Goal: Task Accomplishment & Management: Use online tool/utility

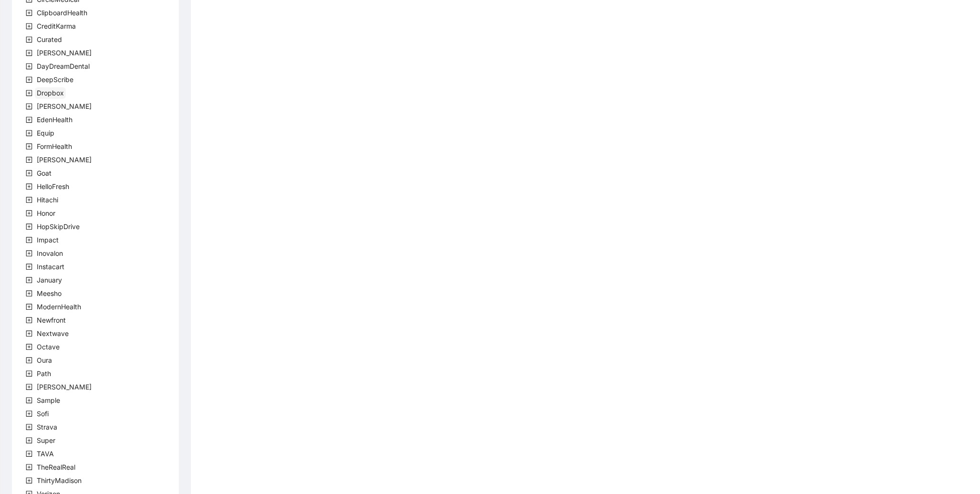
scroll to position [74, 0]
click at [50, 322] on span "Newfront" at bounding box center [51, 324] width 29 height 8
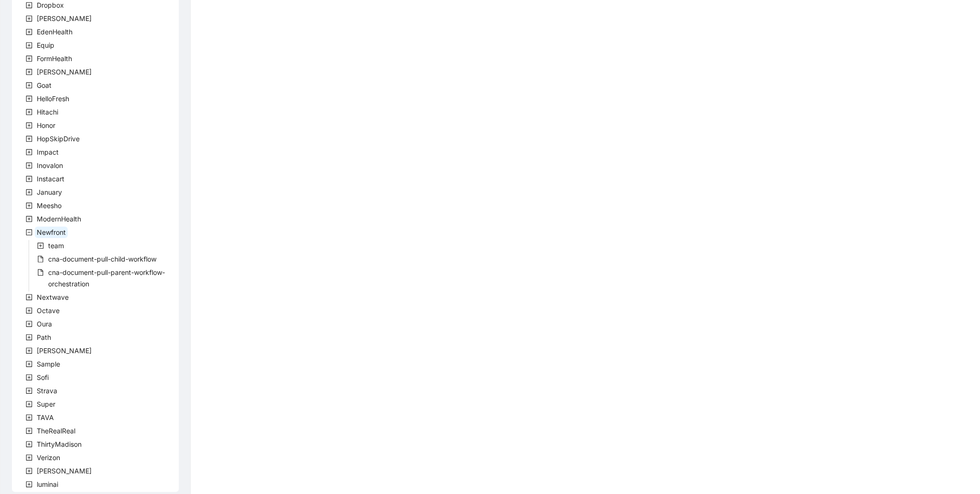
scroll to position [175, 0]
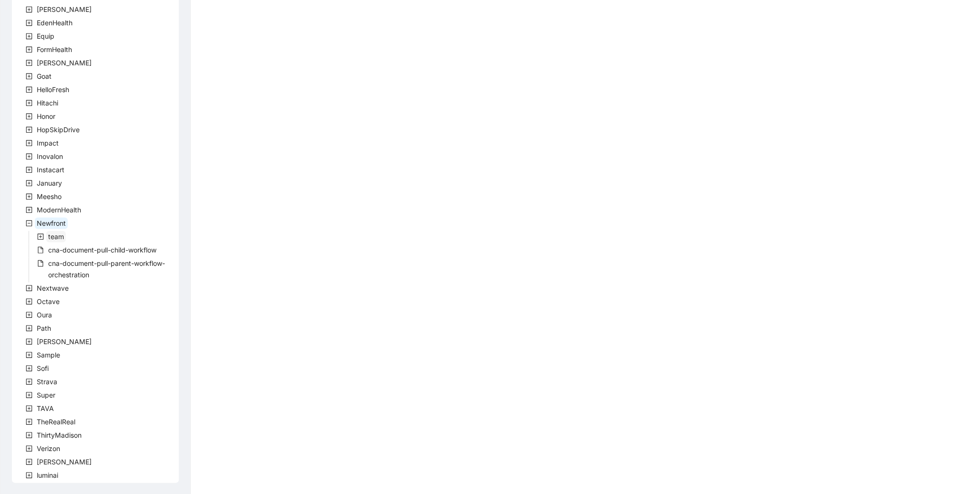
click at [51, 234] on span "team" at bounding box center [56, 236] width 16 height 8
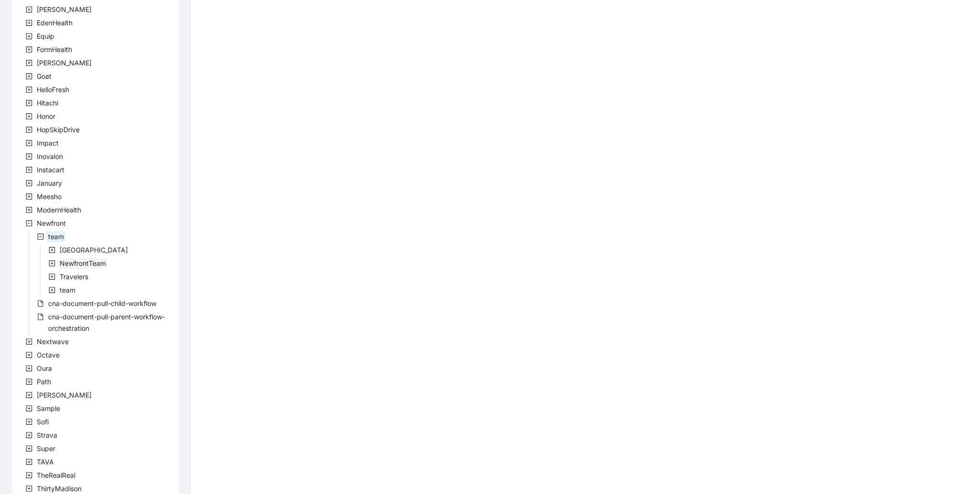
click at [82, 267] on span "NewfrontTeam" at bounding box center [83, 263] width 50 height 11
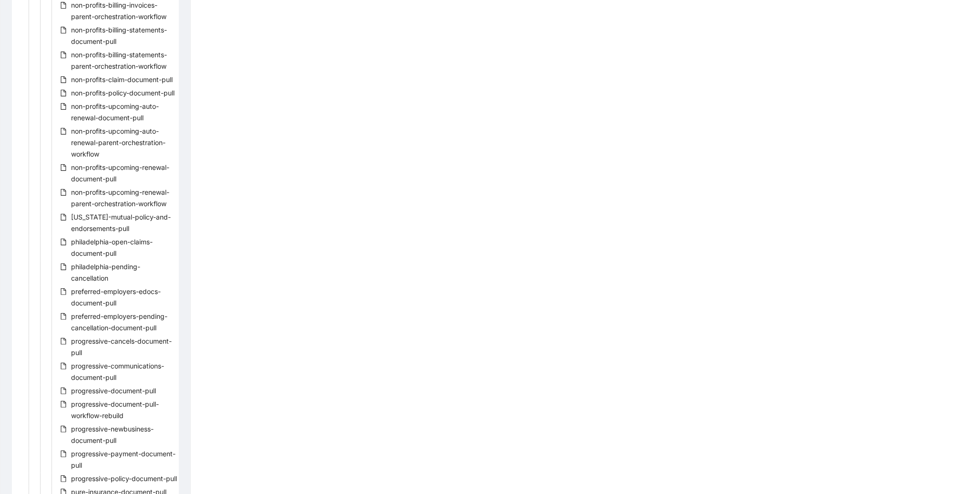
scroll to position [1705, 0]
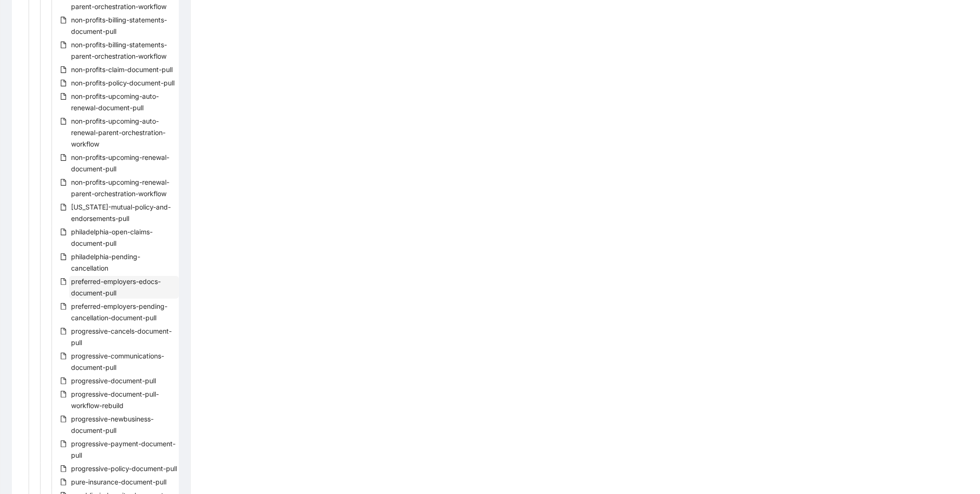
drag, startPoint x: 107, startPoint y: 303, endPoint x: 85, endPoint y: 303, distance: 21.9
click at [85, 297] on span "preferred-employers-edocs-document-pull" at bounding box center [116, 287] width 90 height 20
click at [88, 297] on span "preferred-employers-edocs-document-pull" at bounding box center [116, 287] width 90 height 20
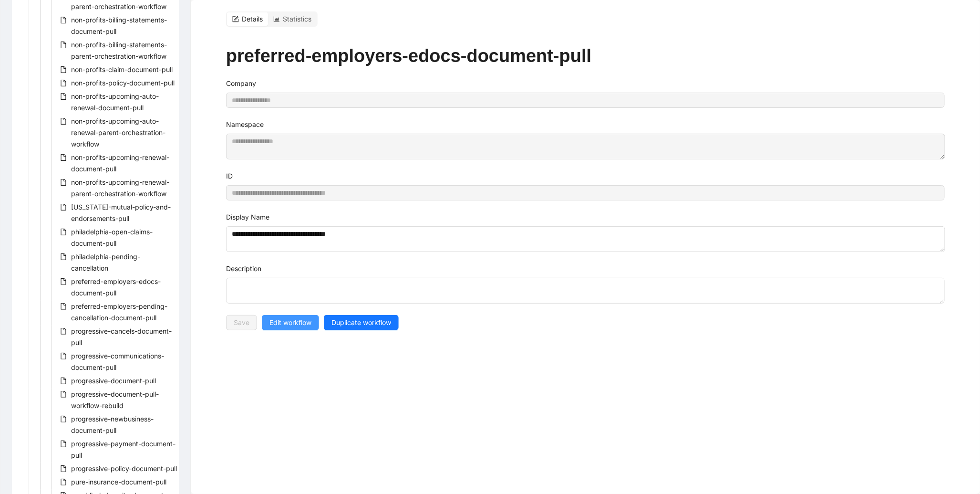
click at [292, 327] on span "Edit workflow" at bounding box center [291, 322] width 42 height 10
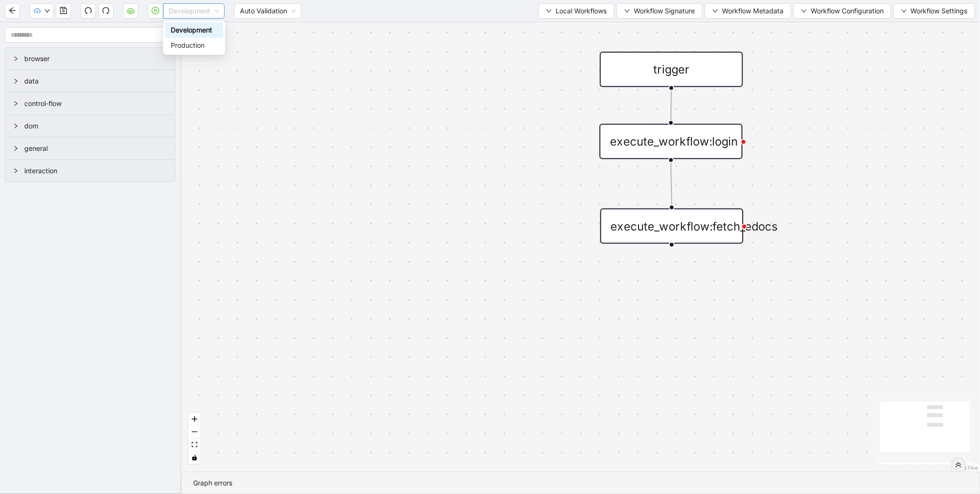
click at [215, 11] on span "Development" at bounding box center [194, 11] width 50 height 14
click at [204, 49] on div "Production" at bounding box center [194, 45] width 47 height 10
click at [158, 14] on button "button" at bounding box center [155, 10] width 15 height 15
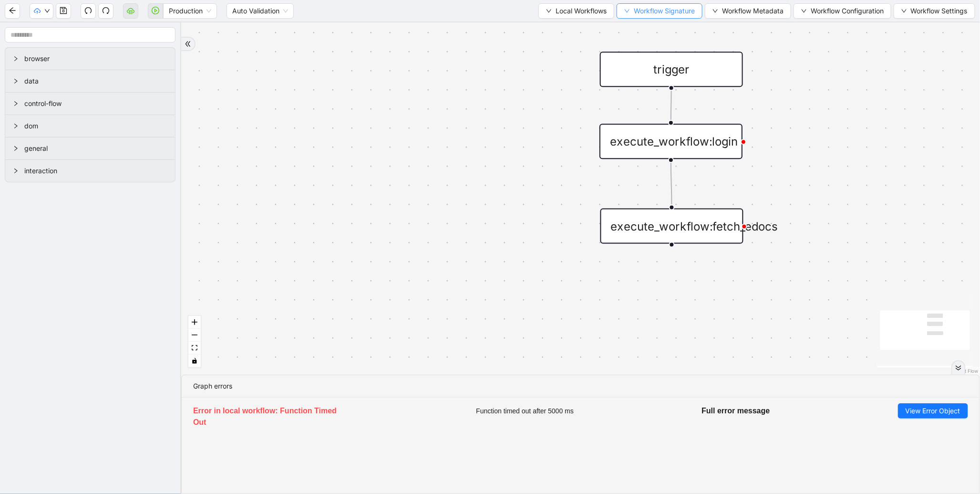
click at [672, 15] on span "Workflow Signature" at bounding box center [664, 11] width 61 height 10
click at [638, 59] on span "Form" at bounding box center [657, 59] width 64 height 10
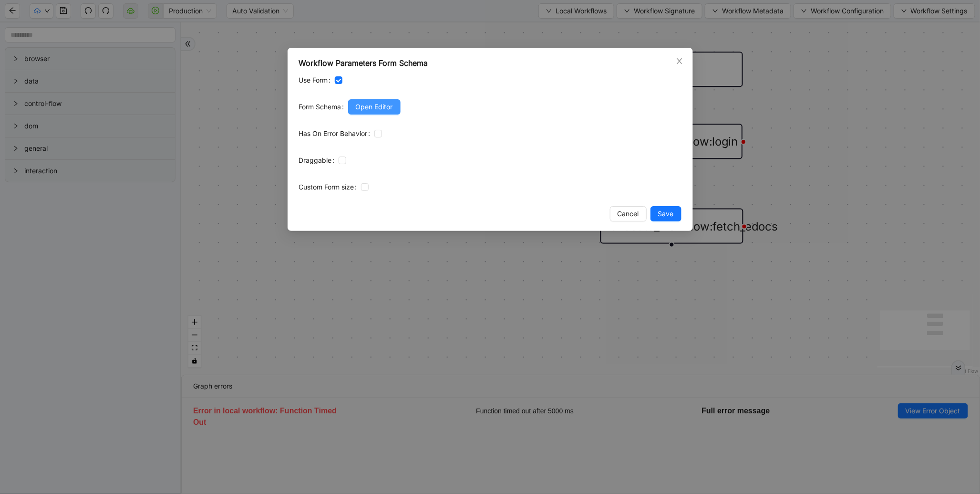
click at [371, 106] on span "Open Editor" at bounding box center [374, 107] width 37 height 10
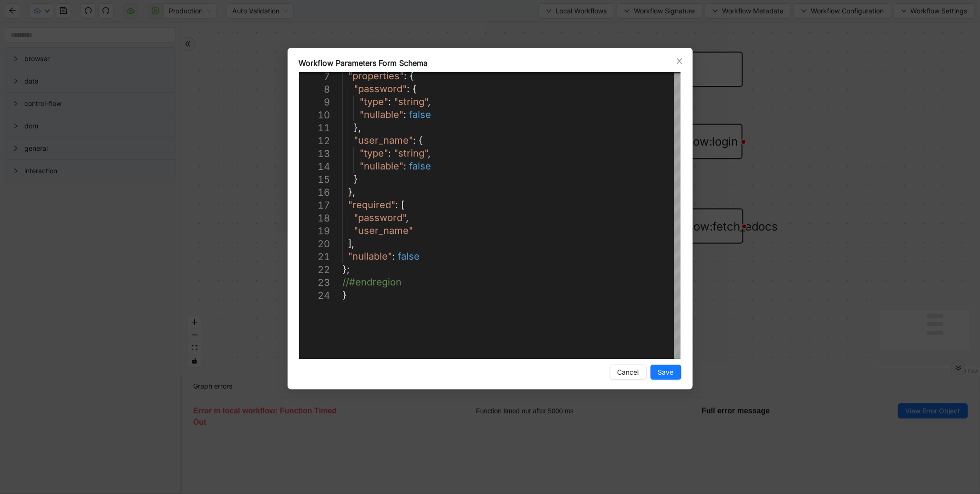
click at [789, 251] on div "**********" at bounding box center [490, 247] width 980 height 494
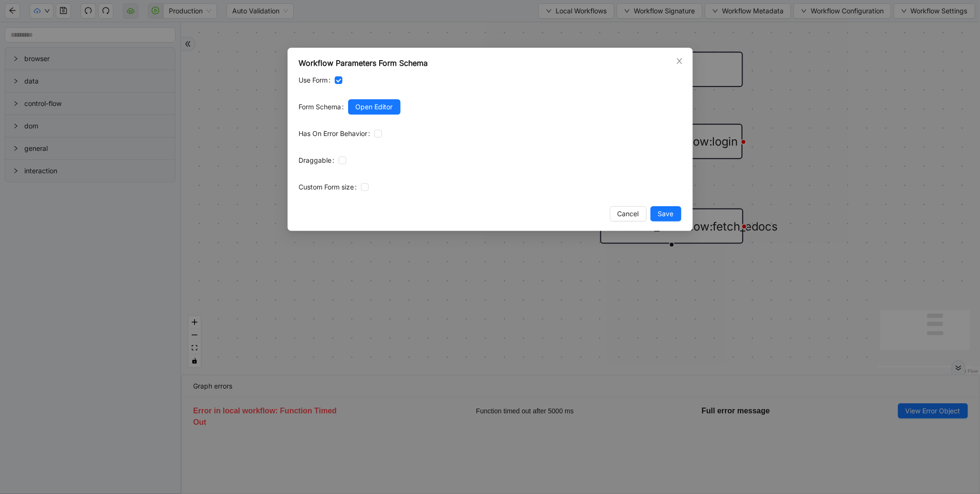
click at [810, 194] on div "Workflow Parameters Form Schema Use Form Form Schema Open Editor Has On Error B…" at bounding box center [490, 247] width 980 height 494
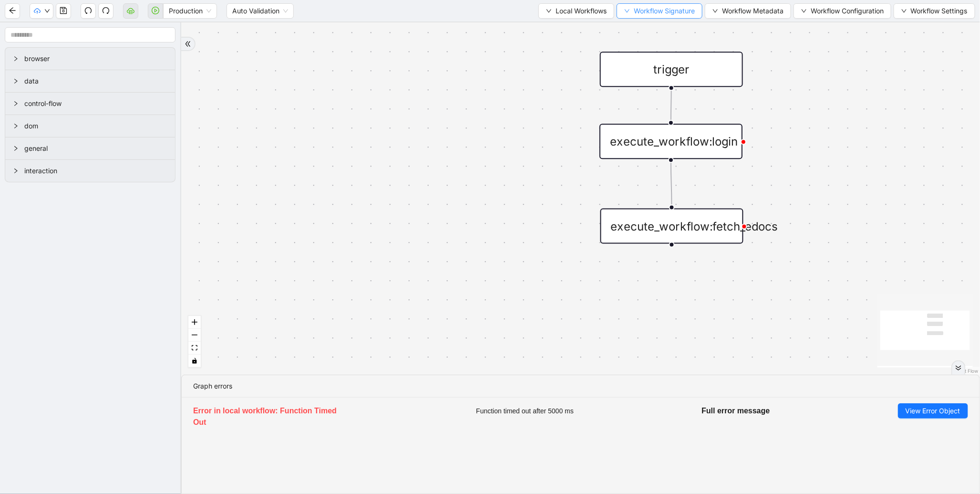
click at [640, 8] on span "Workflow Signature" at bounding box center [664, 11] width 61 height 10
click at [639, 78] on span "Defaults" at bounding box center [657, 75] width 64 height 10
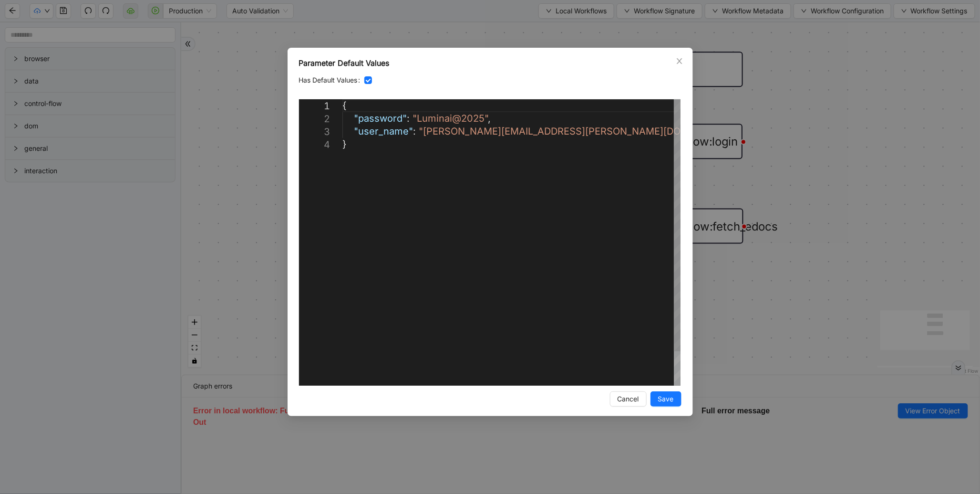
scroll to position [0, 5]
drag, startPoint x: 416, startPoint y: 121, endPoint x: 483, endPoint y: 116, distance: 68.0
click at [678, 61] on icon "close" at bounding box center [680, 61] width 8 height 8
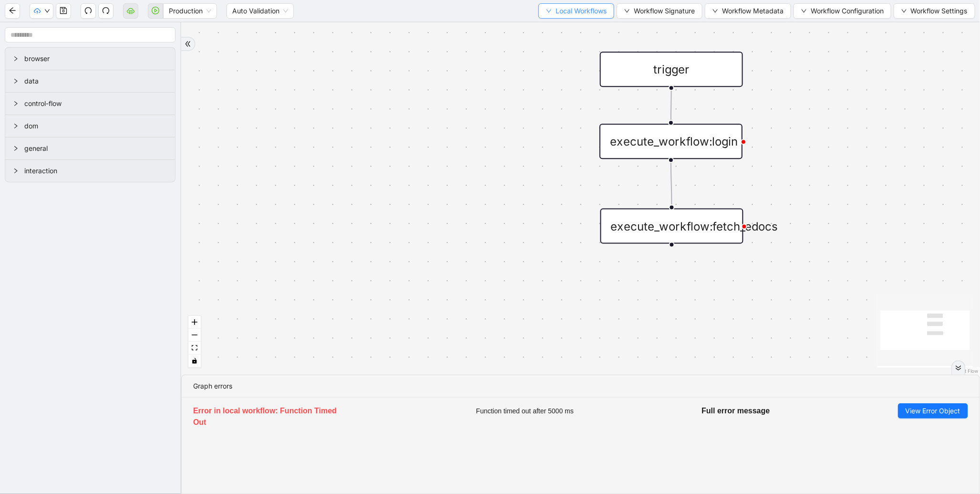
click at [581, 11] on span "Local Workflows" at bounding box center [581, 11] width 51 height 10
click at [556, 27] on span "Select" at bounding box center [572, 29] width 62 height 10
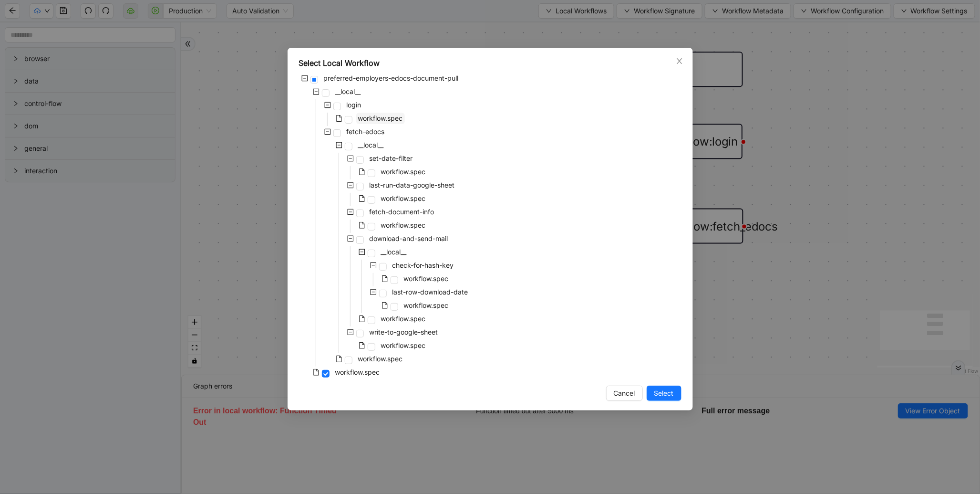
click at [375, 121] on span "workflow.spec" at bounding box center [380, 118] width 45 height 8
click at [676, 394] on button "Select" at bounding box center [664, 393] width 35 height 15
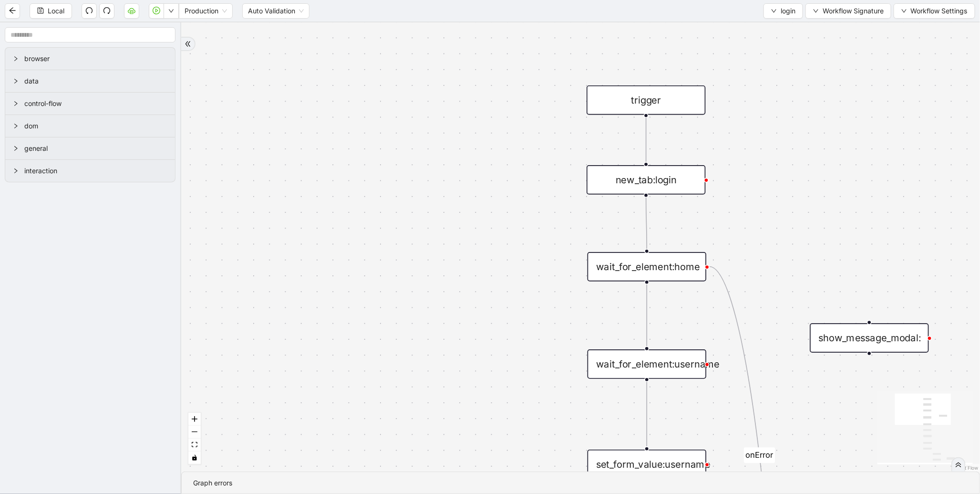
click at [650, 182] on div "new_tab:login" at bounding box center [646, 180] width 119 height 30
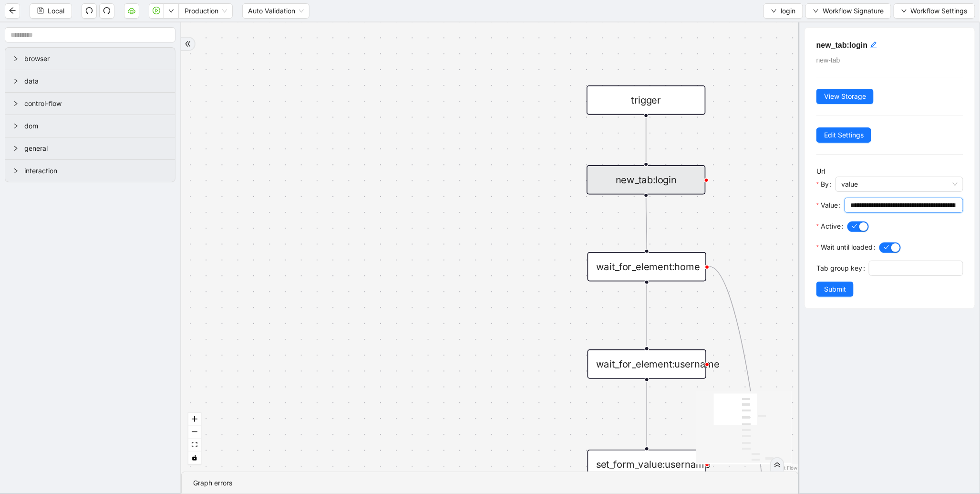
click at [872, 204] on input "**********" at bounding box center [903, 205] width 105 height 10
click at [774, 10] on icon "down" at bounding box center [775, 11] width 6 height 6
click at [779, 24] on span "Select" at bounding box center [781, 29] width 25 height 10
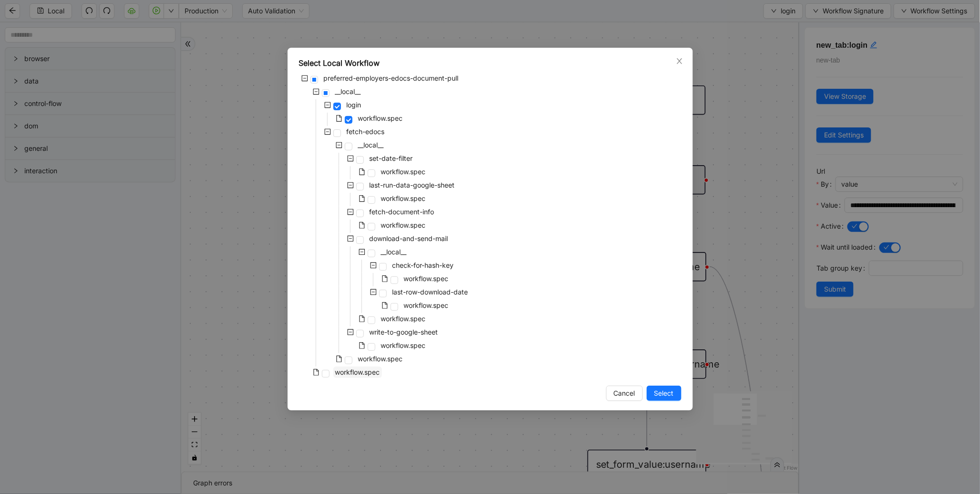
drag, startPoint x: 364, startPoint y: 366, endPoint x: 356, endPoint y: 370, distance: 8.3
click at [356, 370] on span "workflow.spec" at bounding box center [358, 371] width 49 height 11
click at [356, 370] on span "workflow.spec" at bounding box center [357, 372] width 45 height 8
click at [669, 386] on button "Select" at bounding box center [664, 393] width 35 height 15
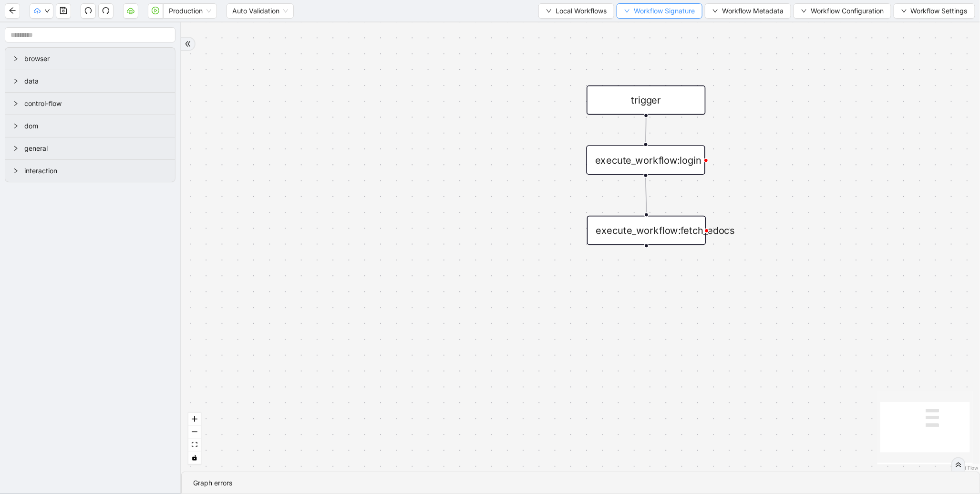
click at [688, 16] on span "Workflow Signature" at bounding box center [664, 11] width 61 height 10
click at [642, 74] on span "Defaults" at bounding box center [657, 75] width 64 height 10
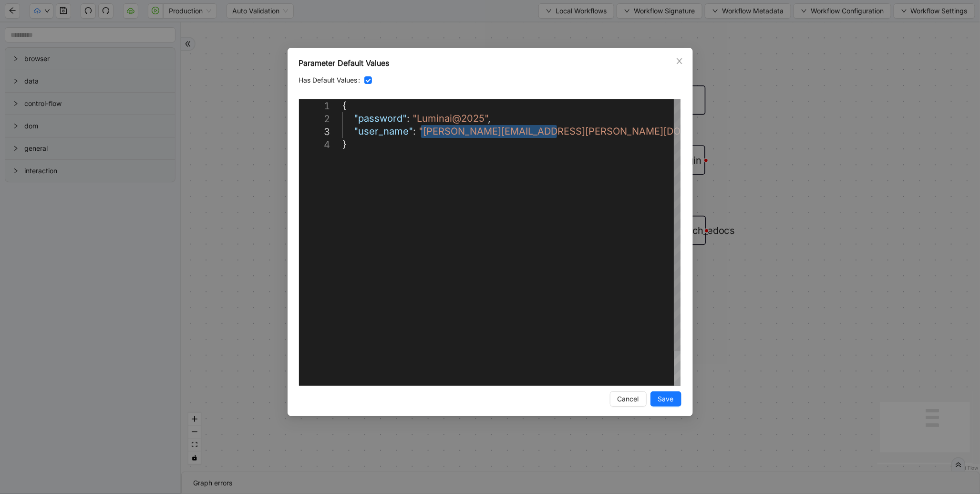
drag, startPoint x: 421, startPoint y: 132, endPoint x: 559, endPoint y: 134, distance: 137.9
click at [452, 119] on div "{ "password" : "Luminai@2025" , "user_name" : "[PERSON_NAME][EMAIL_ADDRESS][PER…" at bounding box center [512, 261] width 338 height 325
drag, startPoint x: 484, startPoint y: 117, endPoint x: 417, endPoint y: 113, distance: 67.4
